Goal: Task Accomplishment & Management: Manage account settings

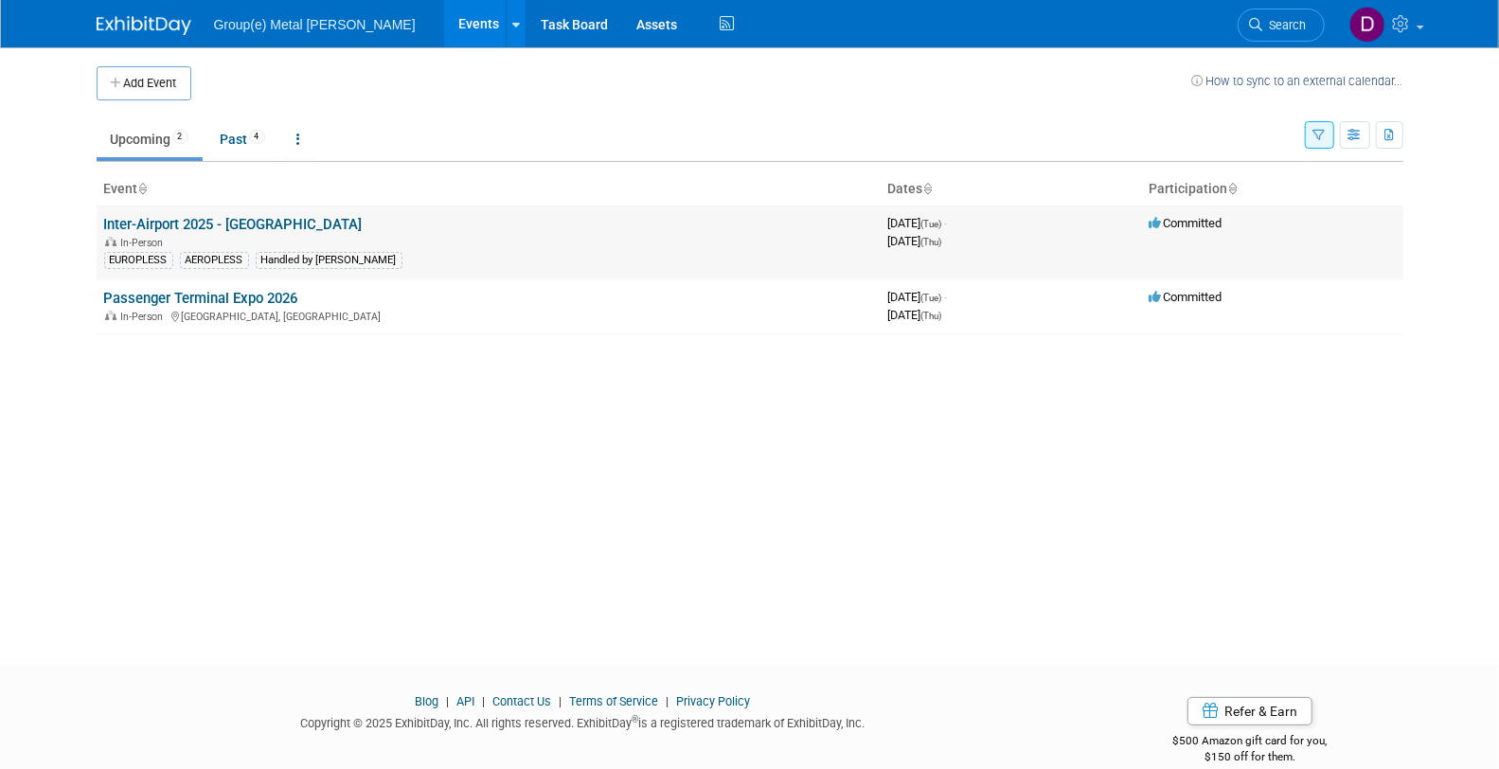
click at [257, 216] on link "Inter-Airport 2025 - [GEOGRAPHIC_DATA]" at bounding box center [233, 224] width 258 height 17
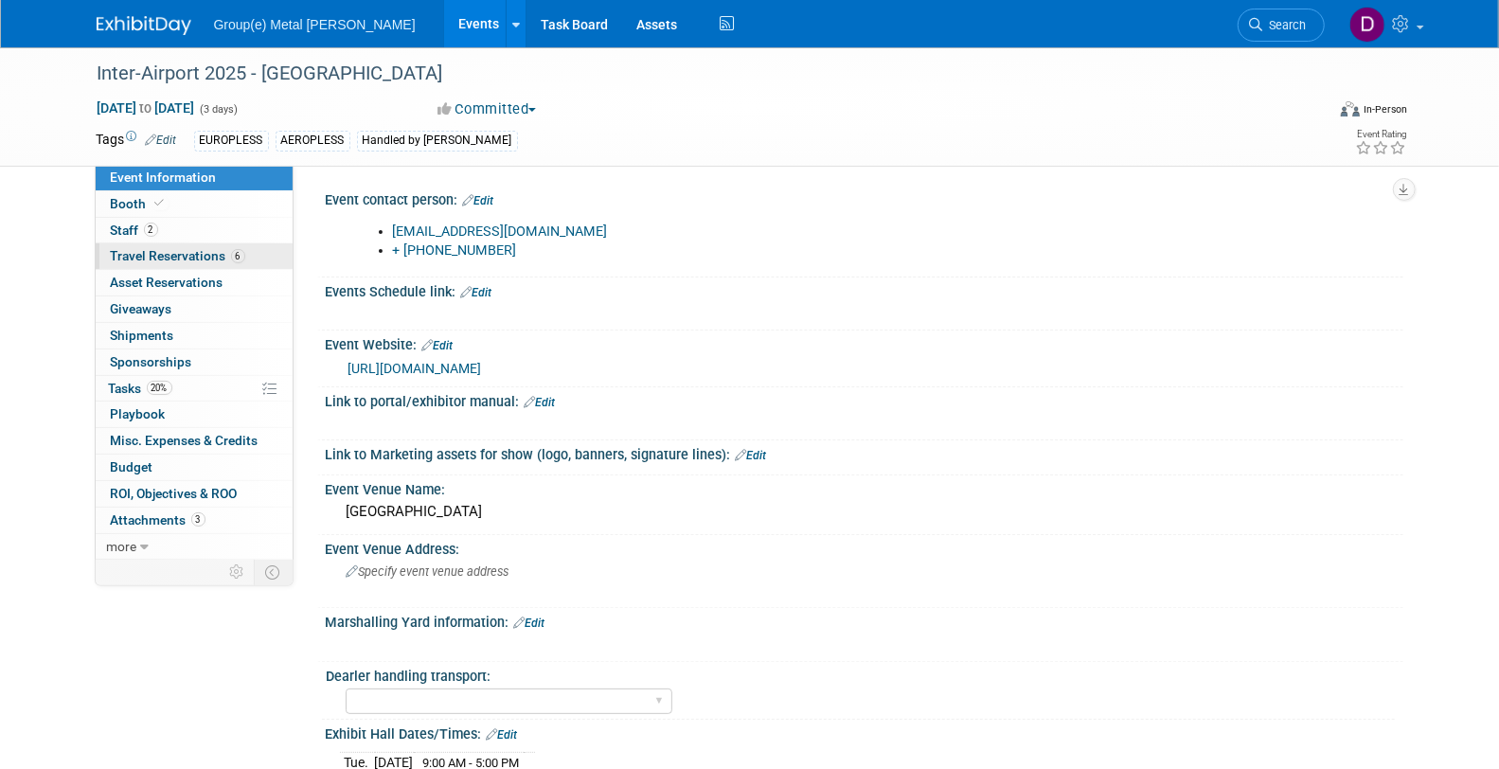
click at [171, 256] on span "Travel Reservations 6" at bounding box center [178, 255] width 134 height 15
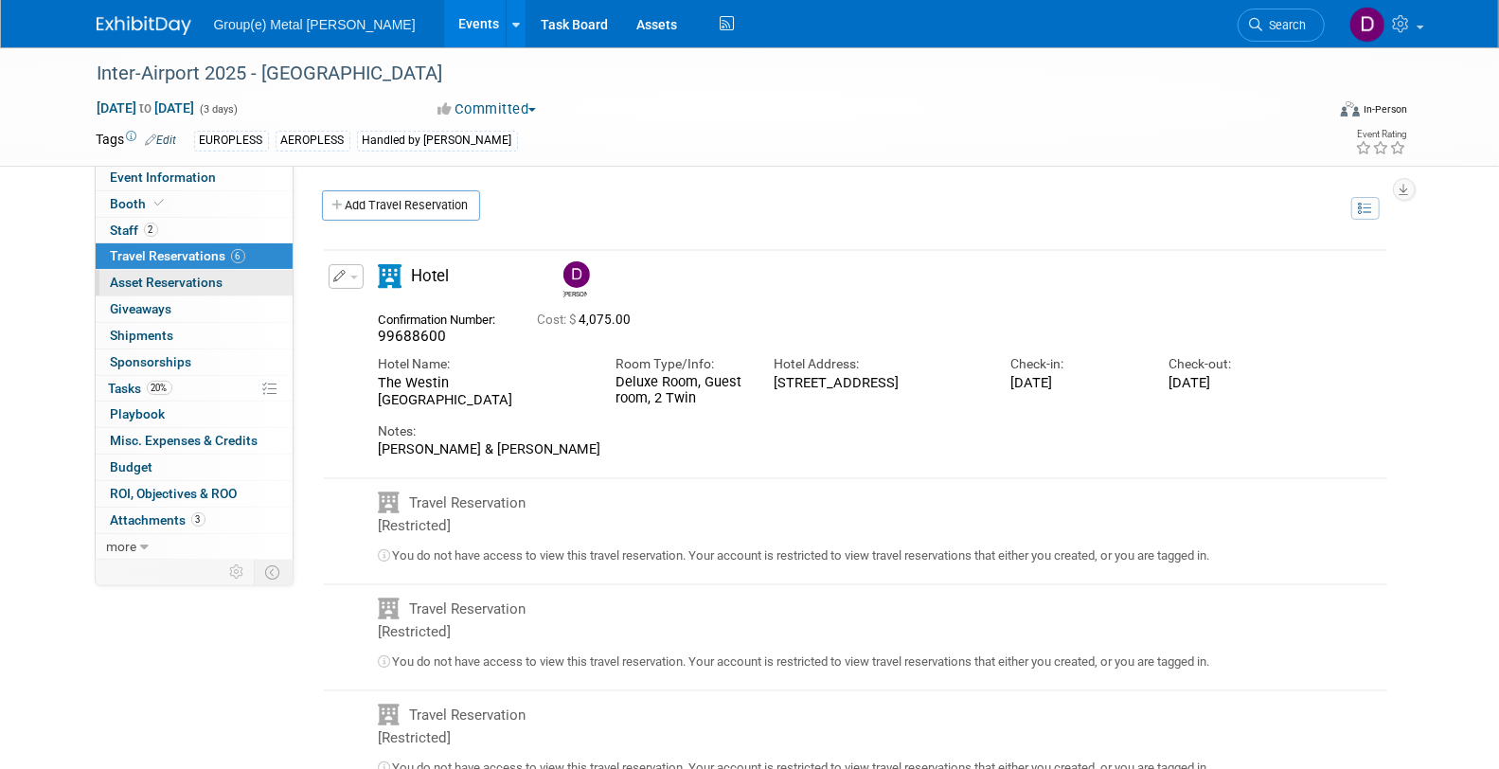
click at [179, 276] on span "Asset Reservations 0" at bounding box center [167, 282] width 113 height 15
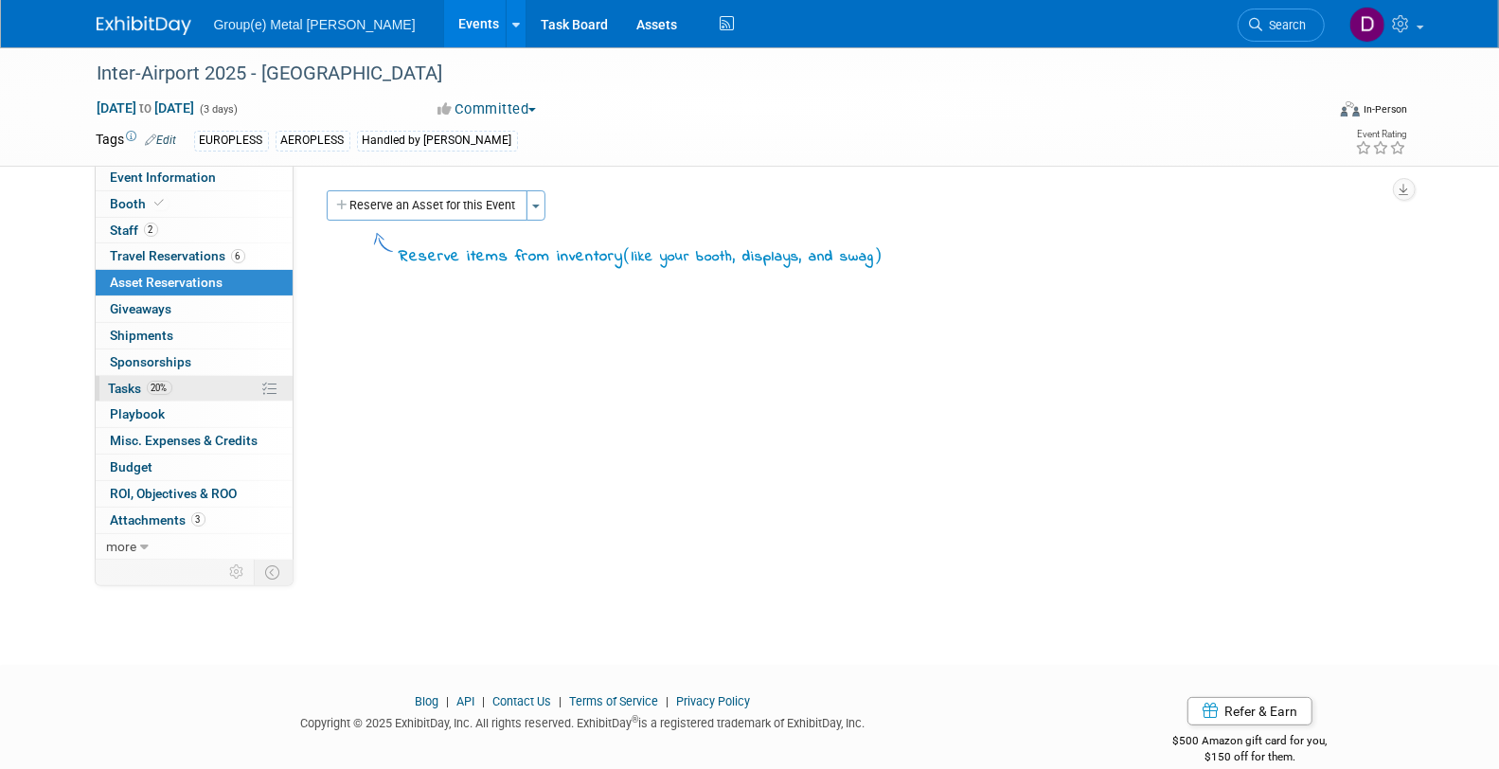
click at [147, 396] on link "20% Tasks 20%" at bounding box center [194, 389] width 197 height 26
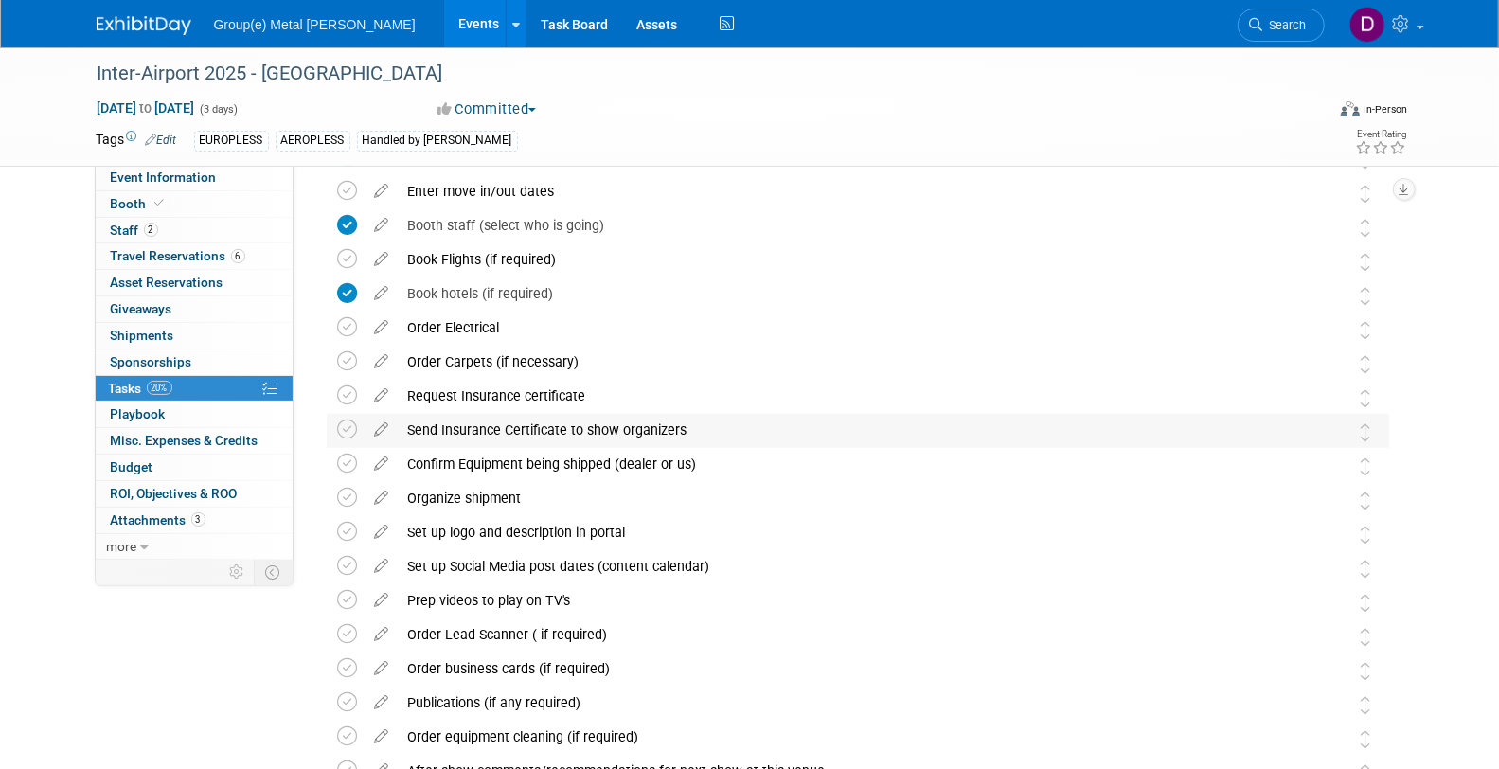
scroll to position [497, 0]
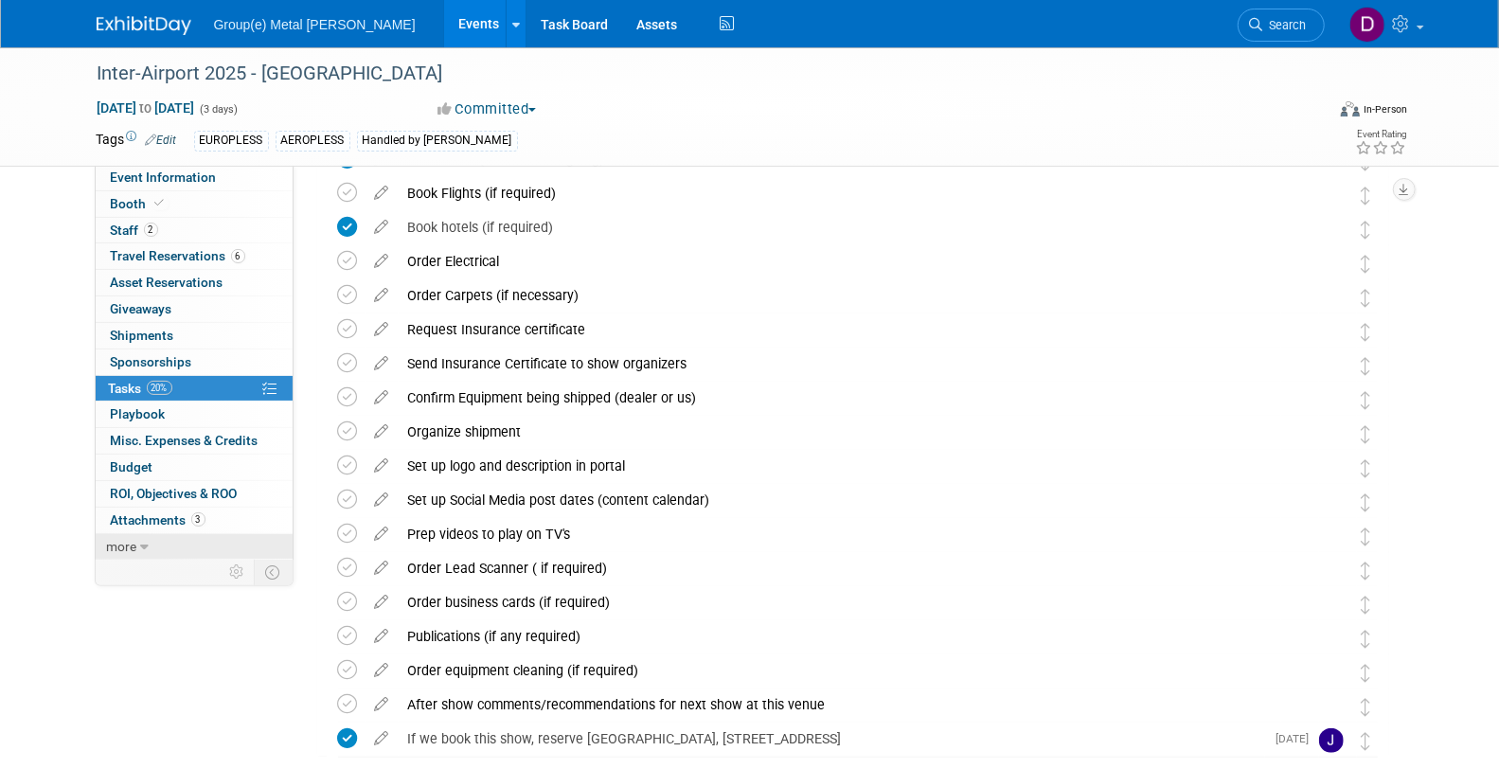
click at [195, 542] on link "more" at bounding box center [194, 547] width 197 height 26
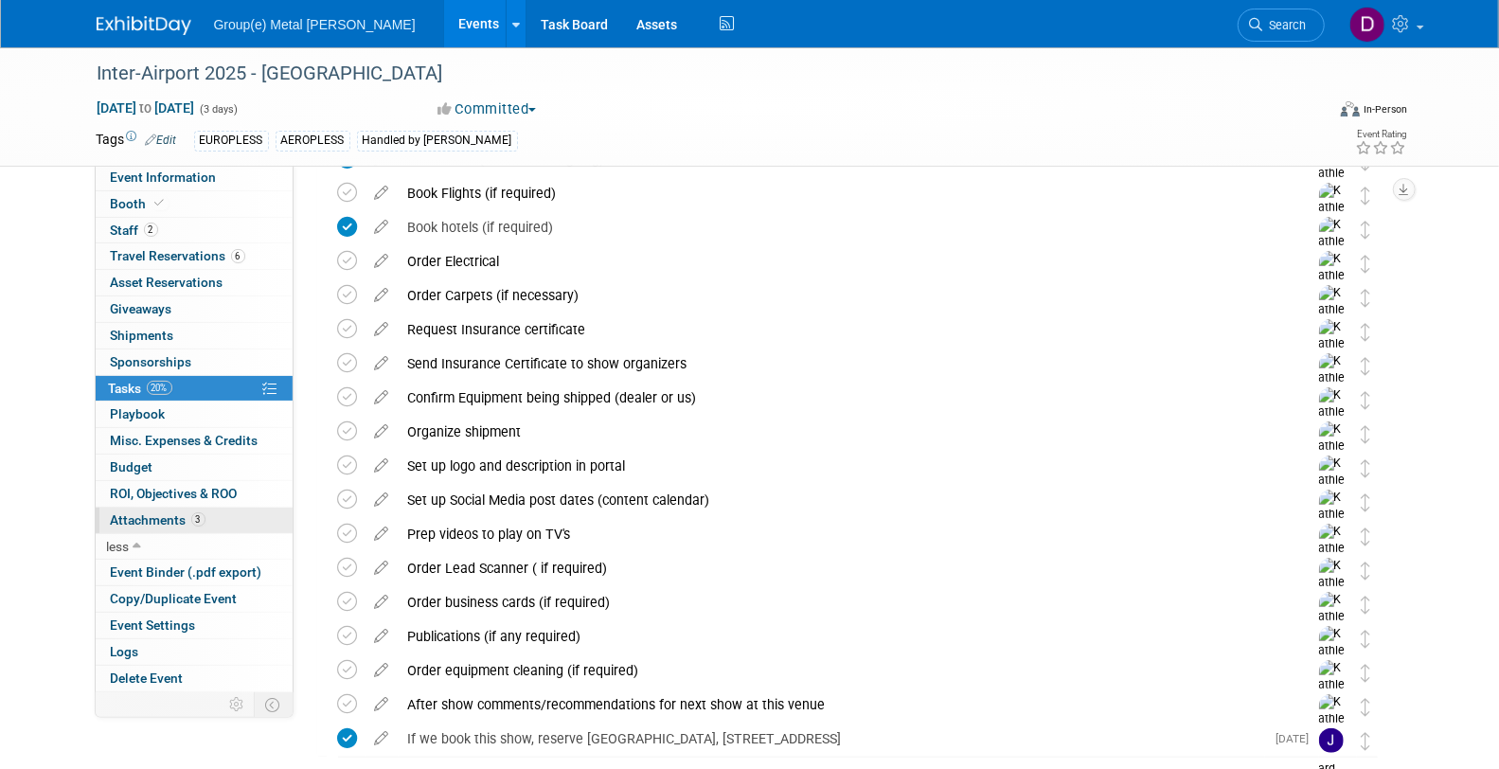
click at [192, 516] on span "3" at bounding box center [198, 519] width 14 height 14
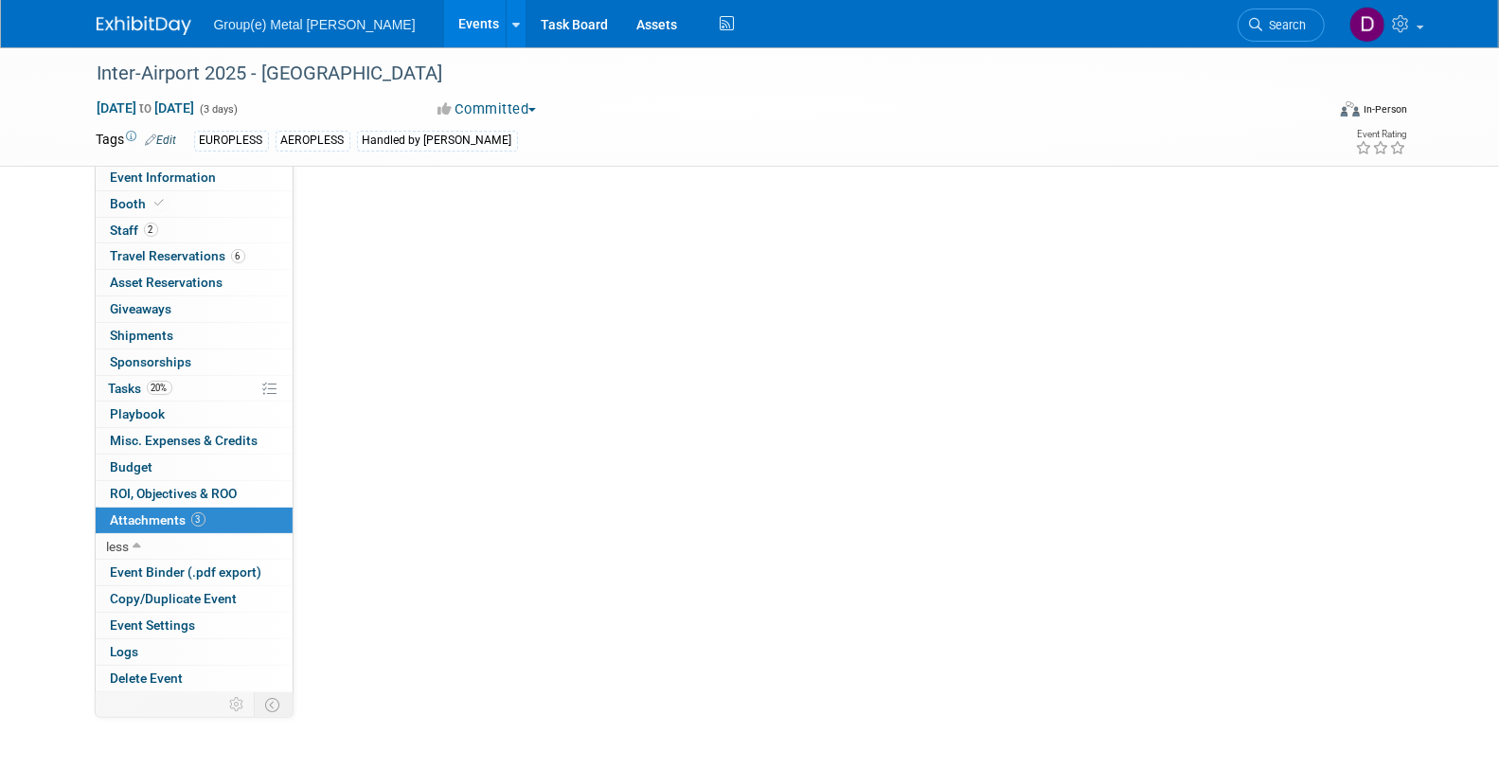
scroll to position [0, 0]
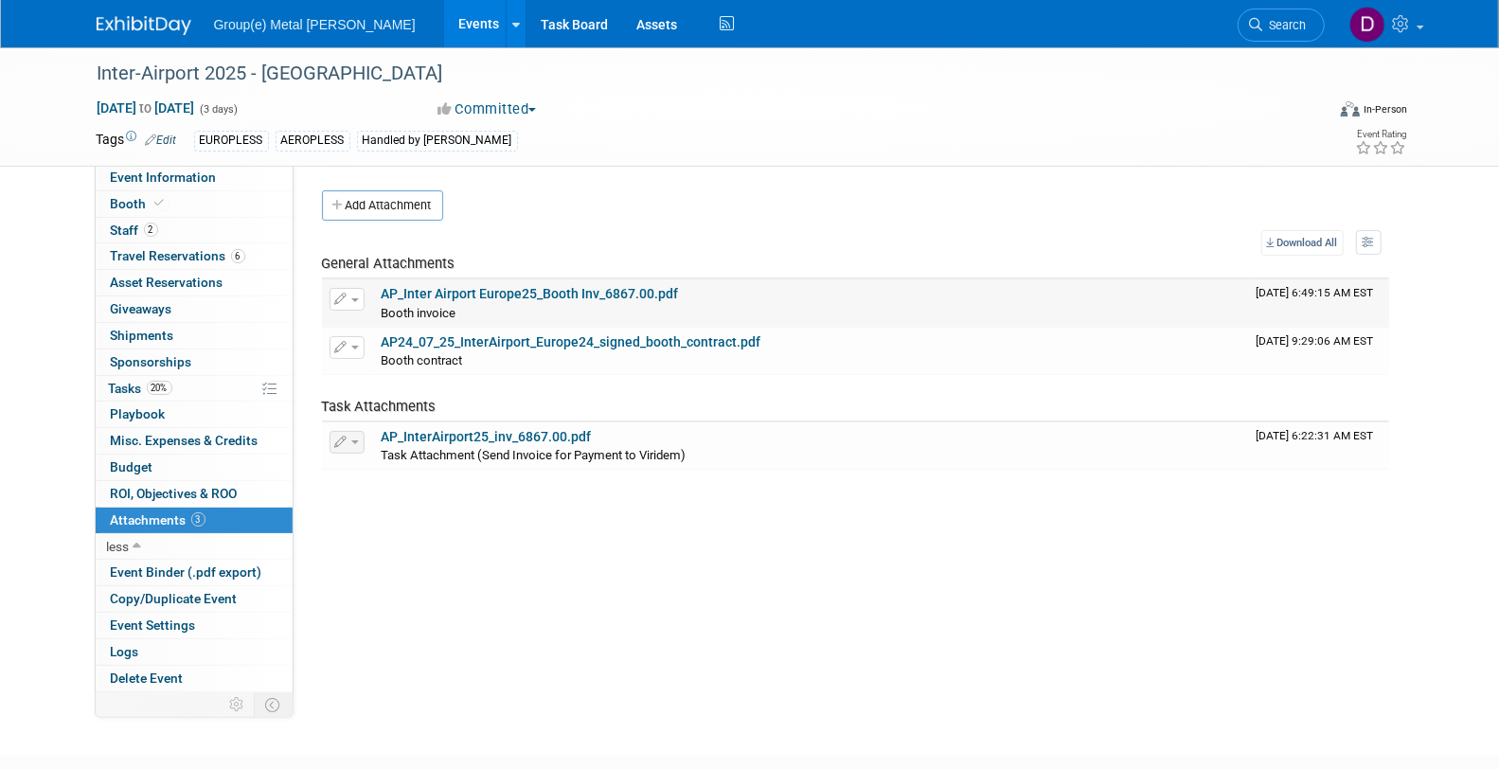
click at [430, 293] on link "AP_Inter Airport Europe25_Booth Inv_6867.00.pdf" at bounding box center [530, 293] width 297 height 15
click at [462, 338] on link "AP24_07_25_InterAirport_Europe24_signed_booth_contract.pdf" at bounding box center [572, 341] width 380 height 15
click at [426, 286] on link "AP_Inter Airport Europe25_Booth Inv_6867.00.pdf" at bounding box center [530, 293] width 297 height 15
click at [435, 436] on link "AP_InterAirport25_inv_6867.00.pdf" at bounding box center [487, 436] width 210 height 15
click at [587, 334] on link "AP24_07_25_InterAirport_Europe24_signed_booth_contract.pdf" at bounding box center [572, 341] width 380 height 15
